Goal: Communication & Community: Answer question/provide support

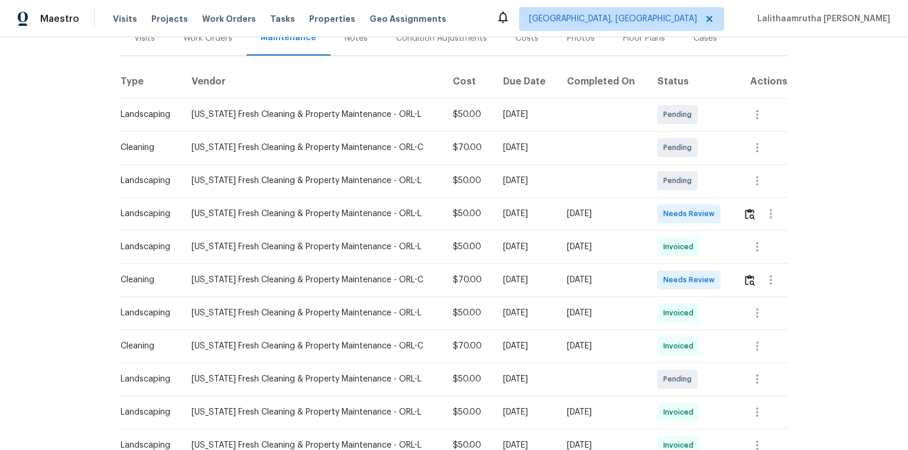
scroll to position [189, 0]
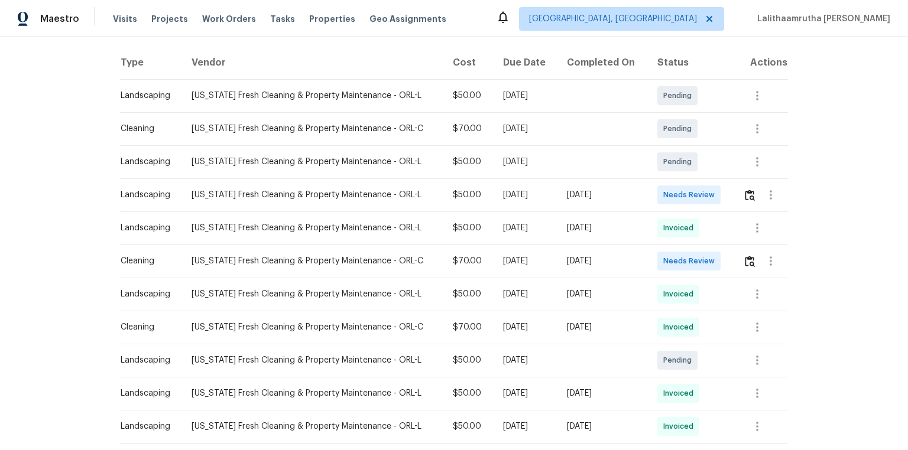
click at [645, 252] on div at bounding box center [765, 261] width 44 height 28
click at [645, 247] on button "button" at bounding box center [750, 261] width 14 height 28
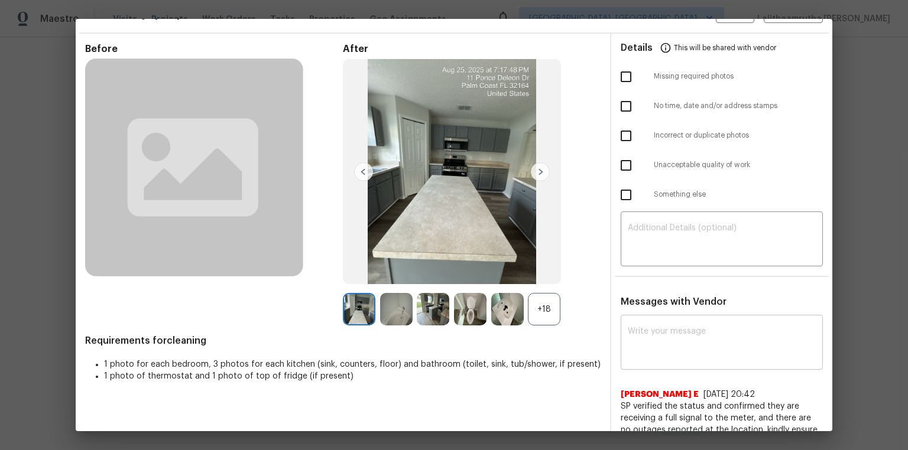
scroll to position [47, 0]
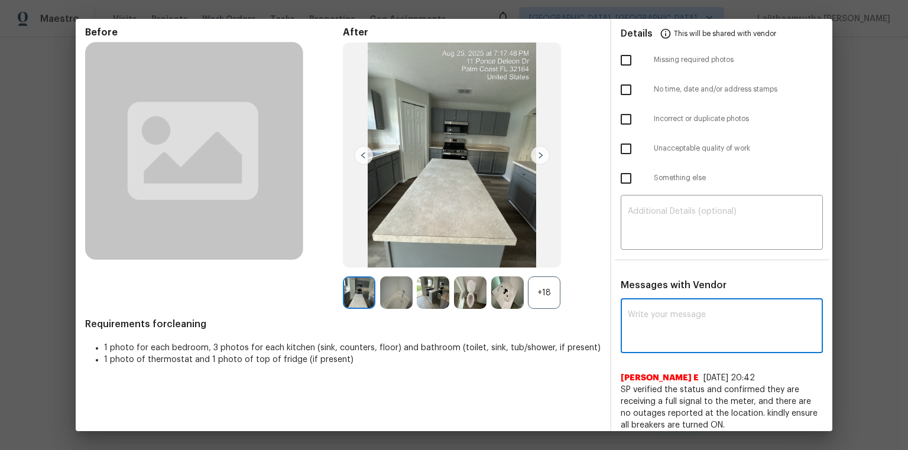
click at [645, 303] on textarea at bounding box center [722, 327] width 188 height 33
paste textarea "Maintenance Audit Team: Hello! Unfortunately, this cleaning visit completed on …"
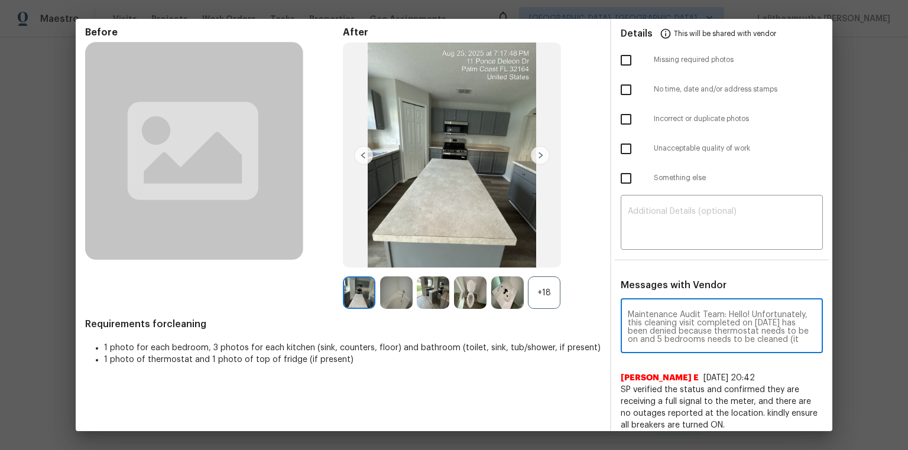
scroll to position [140, 0]
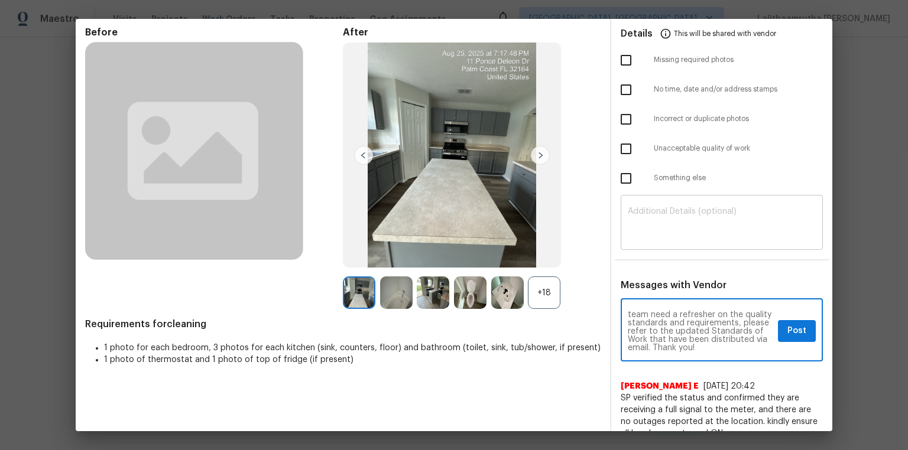
type textarea "Maintenance Audit Team: Hello! Unfortunately, this cleaning visit completed on …"
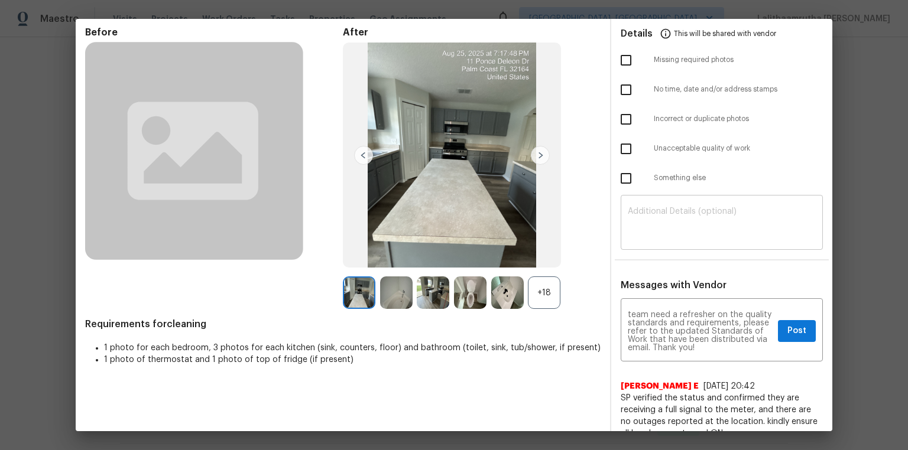
click at [645, 206] on div "​" at bounding box center [721, 224] width 202 height 52
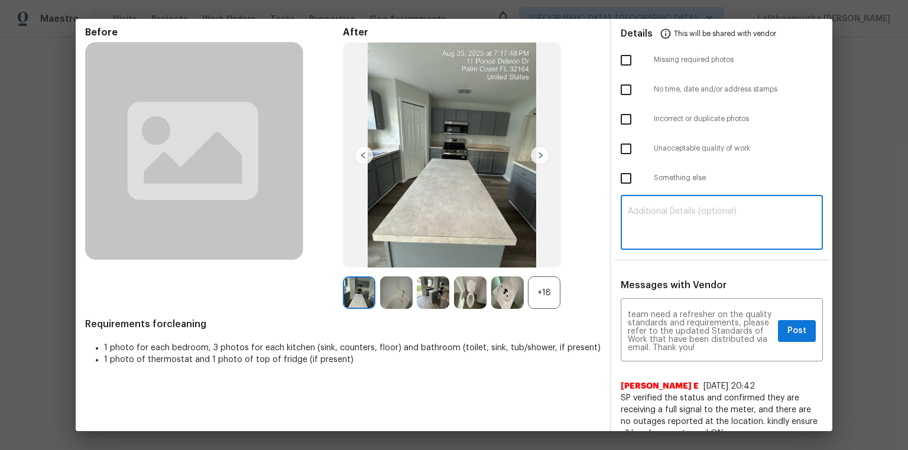
paste textarea "Maintenance Audit Team: Hello! Unfortunately, this cleaning visit completed on …"
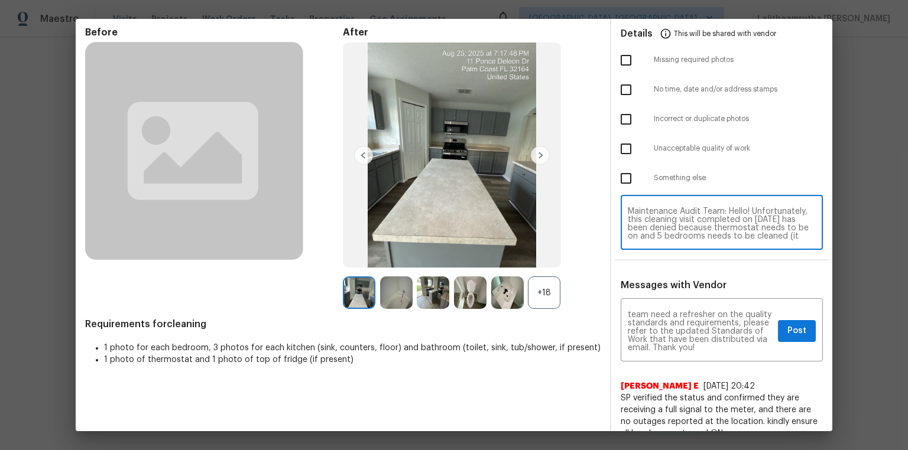
scroll to position [99, 0]
type textarea "Maintenance Audit Team: Hello! Unfortunately, this cleaning visit completed on …"
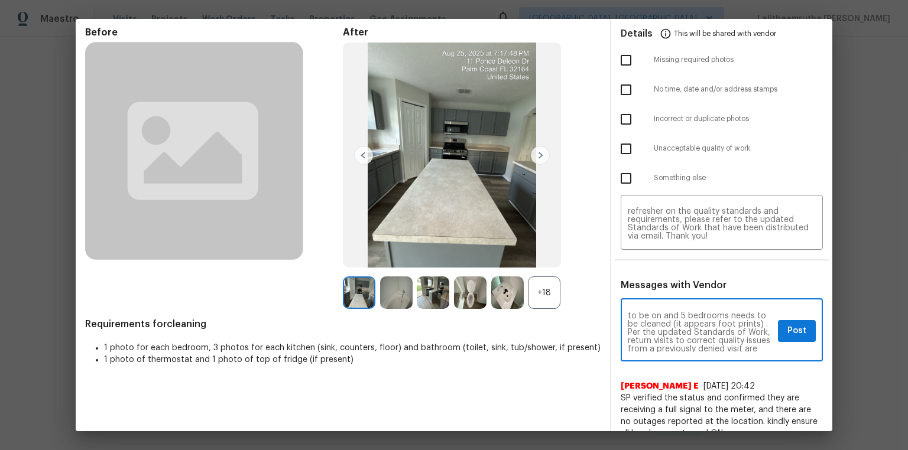
scroll to position [38, 0]
click at [645, 303] on span "Post" at bounding box center [796, 331] width 19 height 15
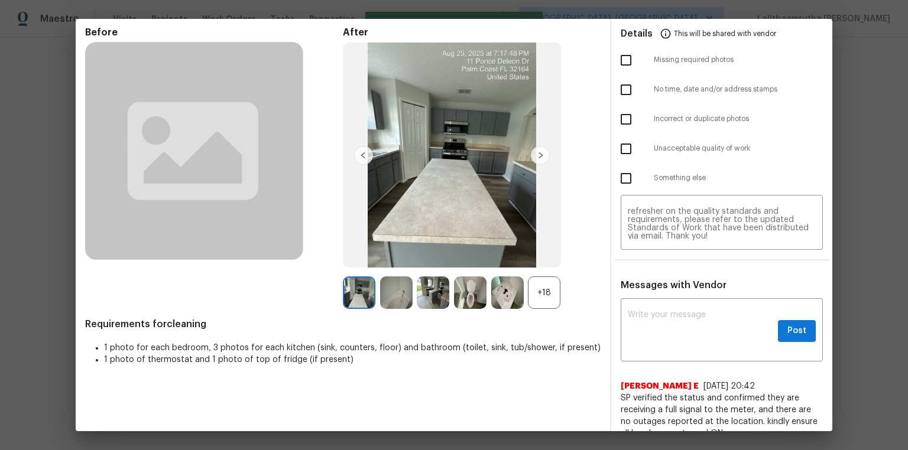
scroll to position [0, 0]
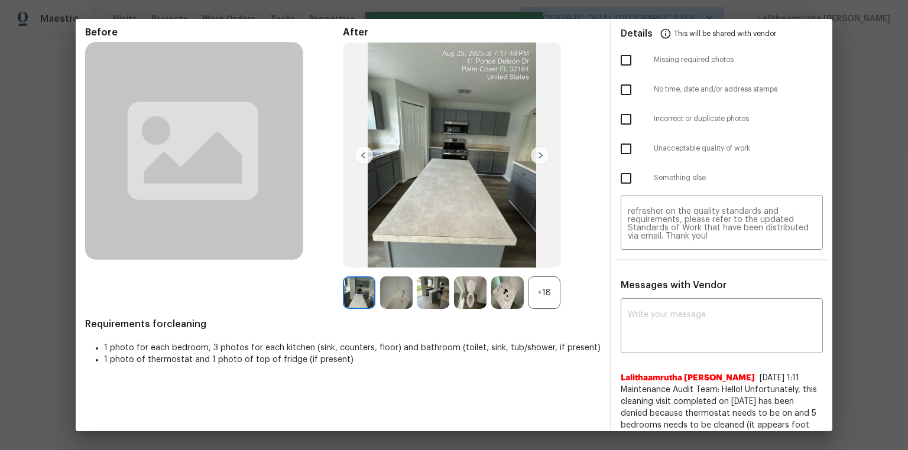
click at [626, 144] on input "checkbox" at bounding box center [625, 149] width 25 height 25
checkbox input "true"
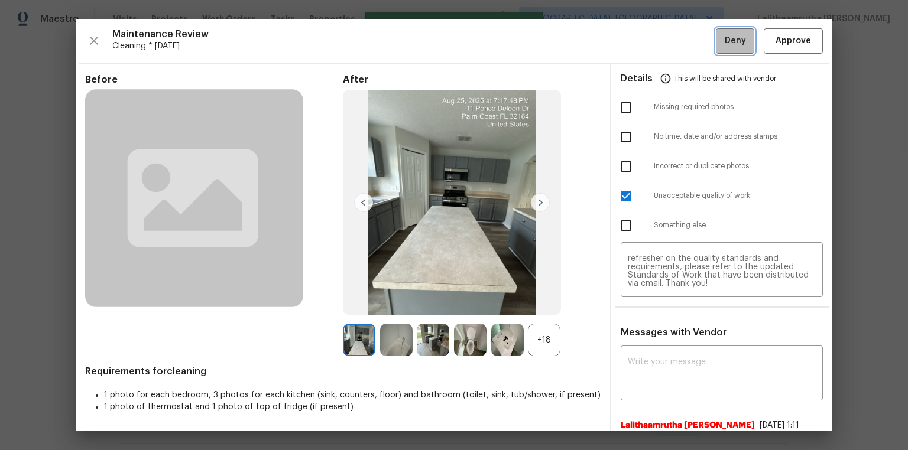
click at [645, 38] on span "Deny" at bounding box center [735, 41] width 21 height 15
